Goal: Task Accomplishment & Management: Use online tool/utility

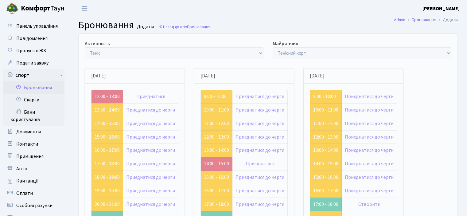
scroll to position [58, 0]
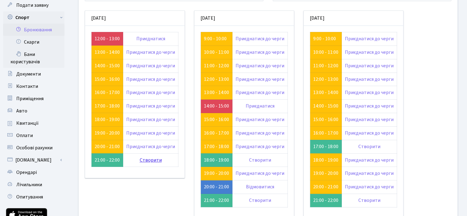
click at [156, 161] on link "Створити" at bounding box center [151, 160] width 22 height 7
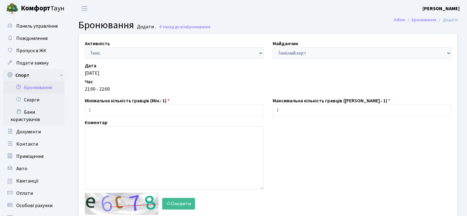
scroll to position [61, 0]
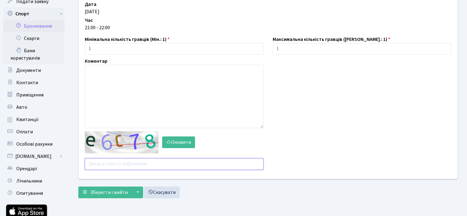
click at [120, 161] on input "text" at bounding box center [174, 164] width 179 height 12
type input "antzp"
click at [105, 195] on span "Зберегти і вийти" at bounding box center [109, 192] width 38 height 7
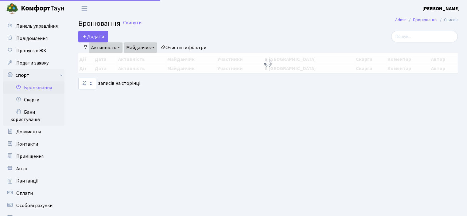
select select "25"
